Goal: Task Accomplishment & Management: Manage account settings

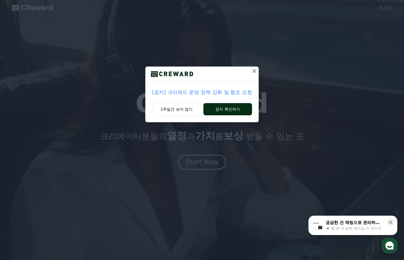
click at [229, 107] on button "공지 확인하기" at bounding box center [227, 109] width 49 height 12
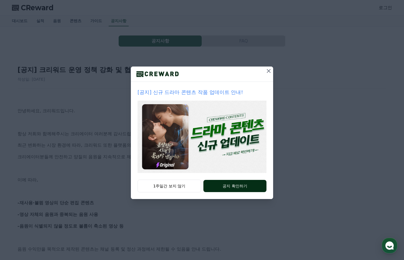
click at [227, 187] on button "공지 확인하기" at bounding box center [234, 186] width 63 height 12
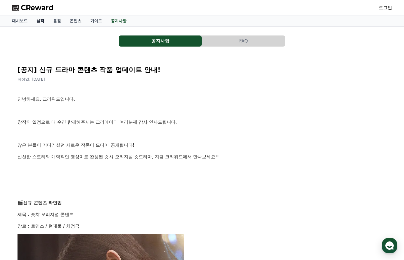
click at [40, 20] on link "실적" at bounding box center [40, 21] width 17 height 11
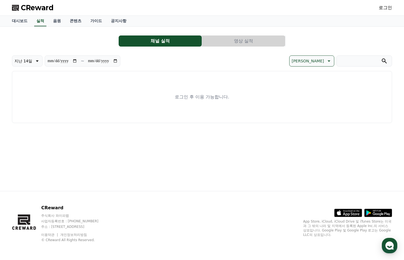
click at [233, 42] on button "영상 실적" at bounding box center [243, 41] width 83 height 11
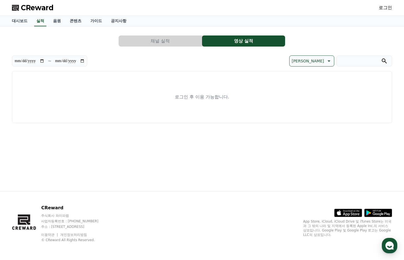
click at [159, 42] on button "채널 실적" at bounding box center [160, 41] width 83 height 11
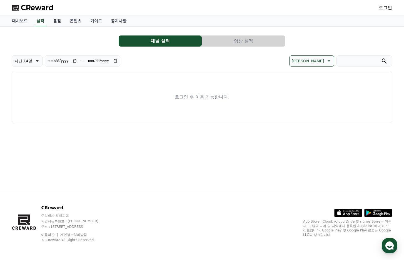
click at [54, 22] on link "음원" at bounding box center [57, 21] width 17 height 11
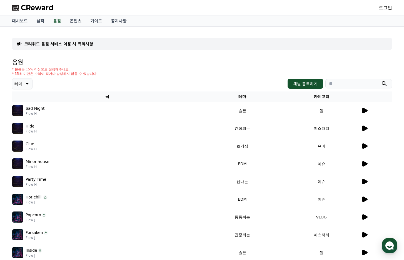
click at [31, 109] on p "Sad Night" at bounding box center [35, 109] width 19 height 6
click at [72, 21] on link "콘텐츠" at bounding box center [75, 21] width 21 height 11
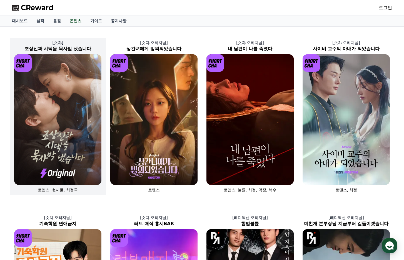
click at [56, 122] on img at bounding box center [57, 119] width 87 height 131
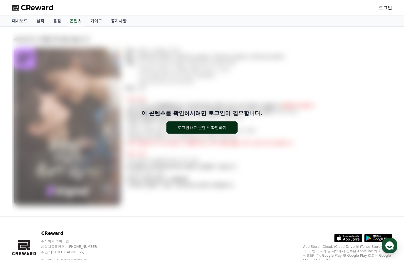
click at [208, 130] on div "로그인하고 콘텐츠 확인하기" at bounding box center [201, 128] width 49 height 6
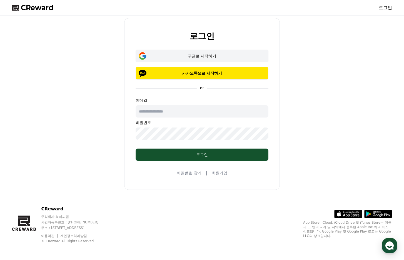
click at [191, 55] on div "구글로 시작하기" at bounding box center [201, 56] width 117 height 6
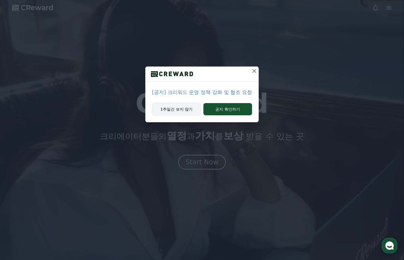
click at [182, 111] on button "1주일간 보지 않기" at bounding box center [176, 109] width 49 height 13
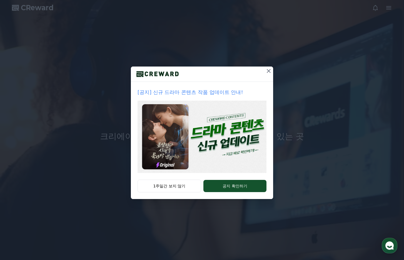
click at [269, 72] on icon at bounding box center [268, 71] width 7 height 7
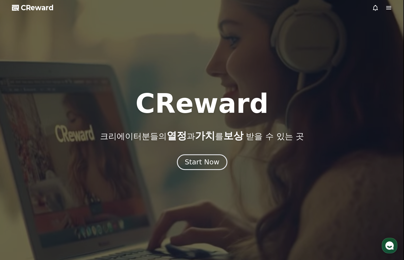
click at [206, 164] on div "Start Now" at bounding box center [202, 162] width 34 height 9
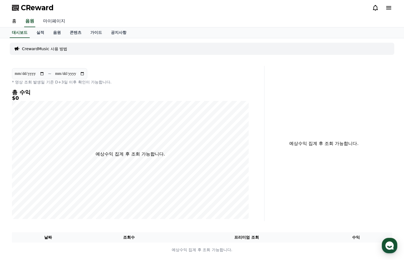
click at [53, 21] on link "마이페이지" at bounding box center [54, 22] width 31 height 12
select select "**********"
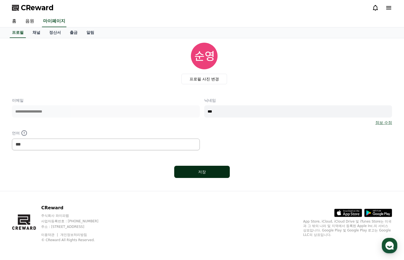
click at [200, 173] on div "저장" at bounding box center [201, 172] width 33 height 6
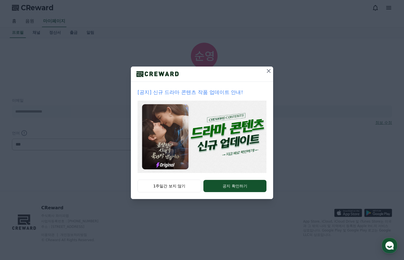
select select "**********"
click at [159, 187] on button "1주일간 보지 않기" at bounding box center [169, 186] width 64 height 13
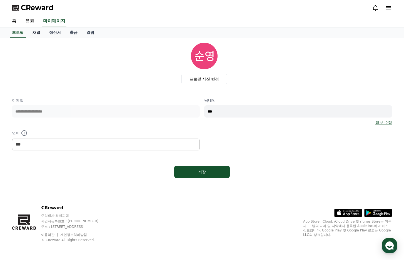
click at [38, 34] on link "채널" at bounding box center [36, 32] width 17 height 11
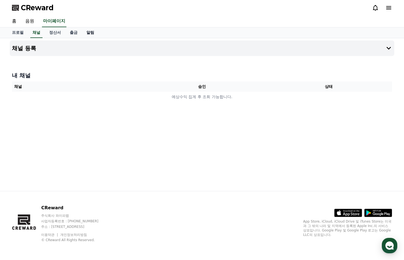
click at [89, 32] on link "알림" at bounding box center [90, 32] width 17 height 11
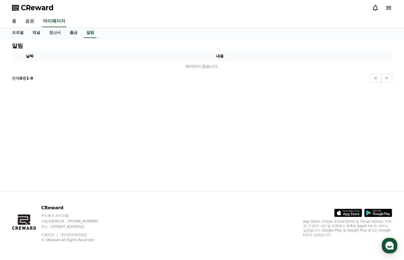
click at [31, 9] on span "CReward" at bounding box center [37, 7] width 33 height 9
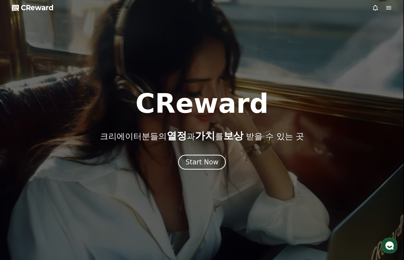
click at [389, 8] on icon at bounding box center [388, 7] width 7 height 7
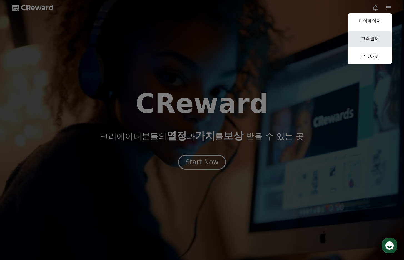
click at [374, 39] on link "고객센터" at bounding box center [369, 39] width 44 height 16
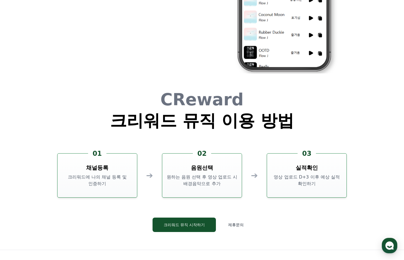
scroll to position [1471, 0]
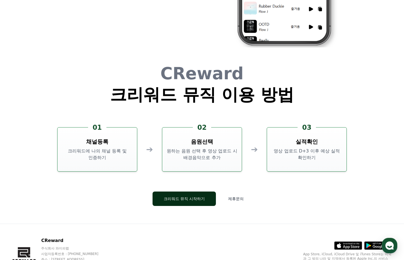
click at [199, 199] on button "크리워드 뮤직 시작하기" at bounding box center [184, 199] width 64 height 14
